Goal: Transaction & Acquisition: Purchase product/service

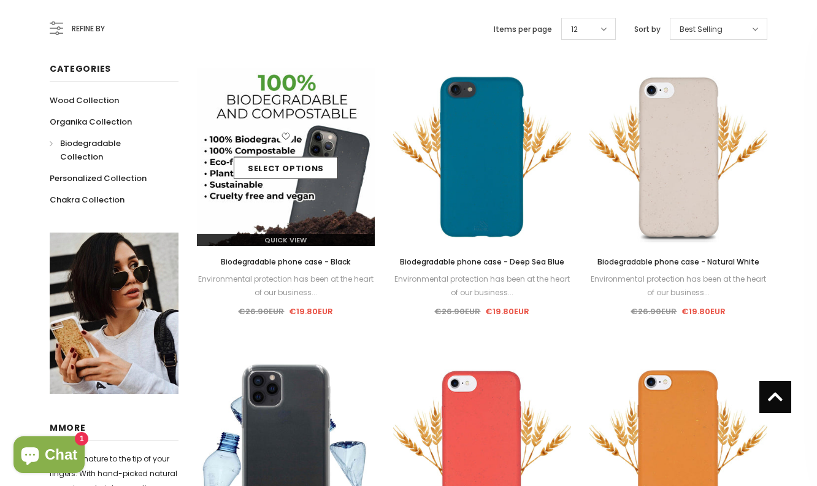
scroll to position [61, 0]
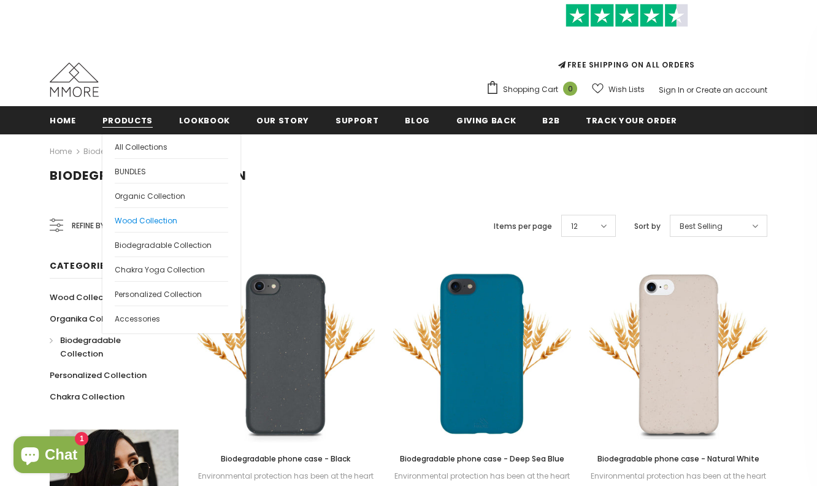
click at [172, 223] on span "Wood Collection" at bounding box center [146, 220] width 63 height 10
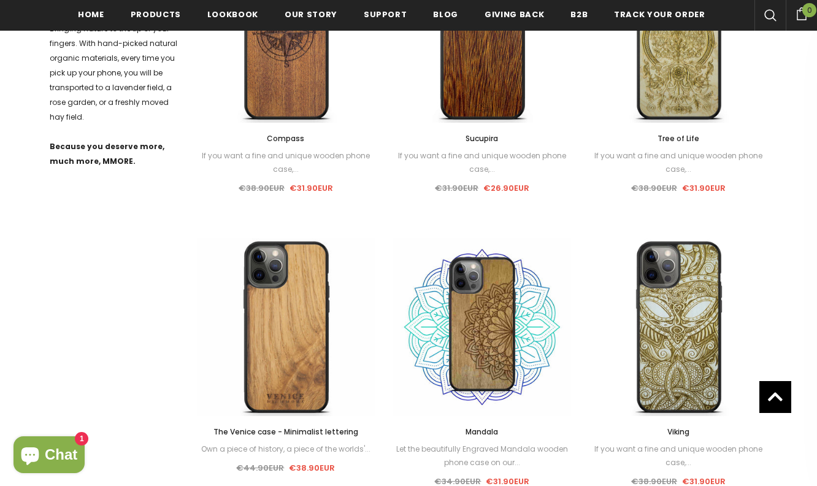
scroll to position [187, 0]
